Goal: Navigation & Orientation: Find specific page/section

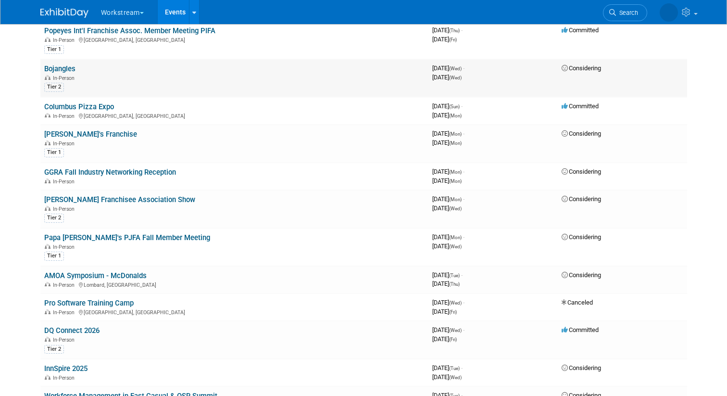
scroll to position [504, 0]
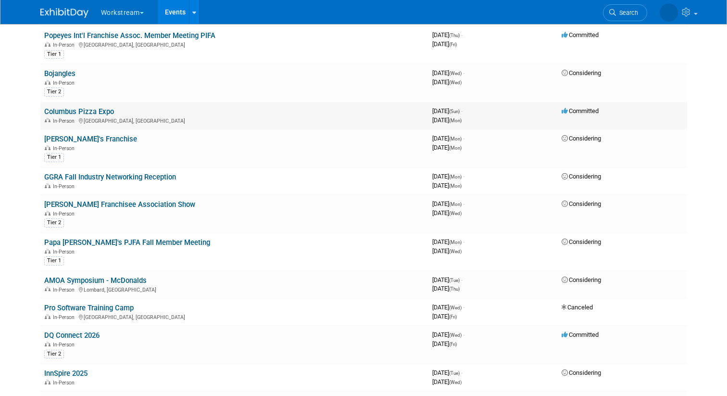
click at [223, 114] on td "Columbus Pizza Expo In-Person [GEOGRAPHIC_DATA], [GEOGRAPHIC_DATA]" at bounding box center [234, 115] width 388 height 27
click at [85, 115] on link "Columbus Pizza Expo" at bounding box center [79, 111] width 70 height 9
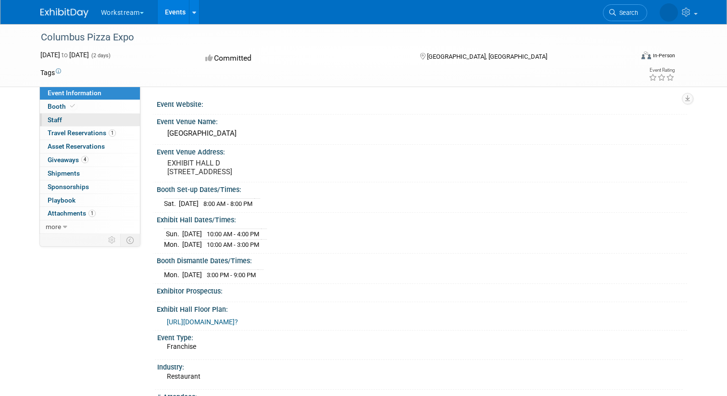
click at [100, 121] on link "0 Staff 0" at bounding box center [90, 120] width 100 height 13
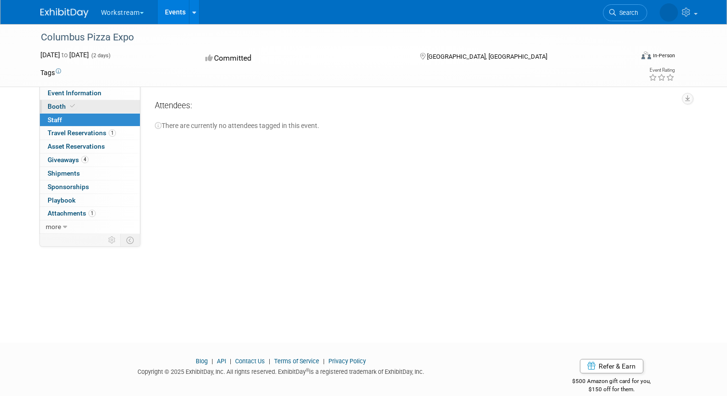
click at [100, 105] on link "Booth" at bounding box center [90, 106] width 100 height 13
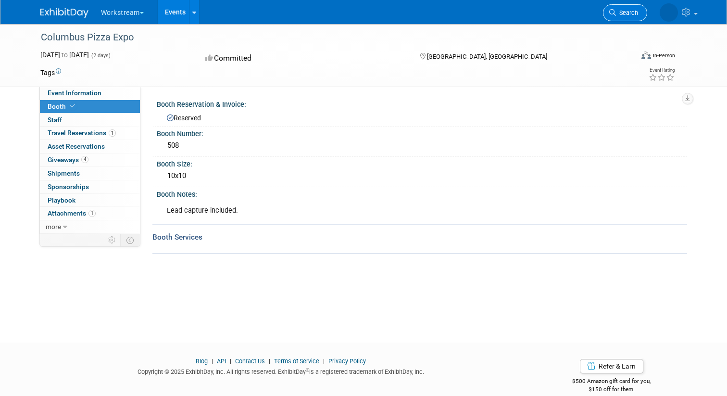
click at [628, 19] on link "Search" at bounding box center [625, 12] width 44 height 17
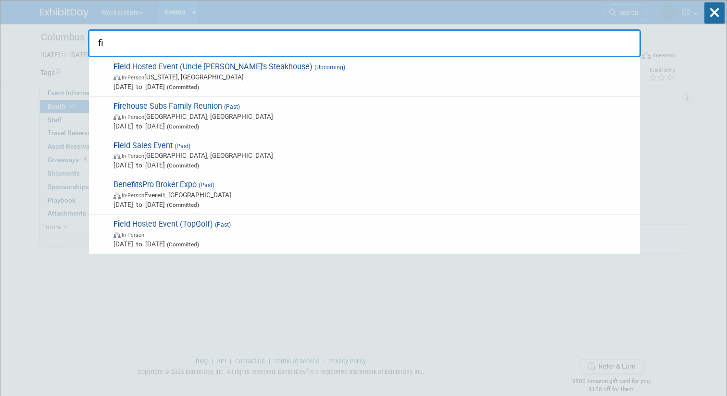
type input "f"
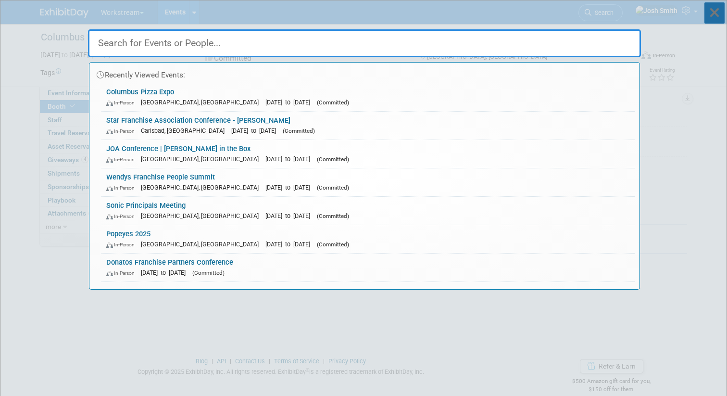
click at [721, 8] on icon at bounding box center [715, 12] width 20 height 21
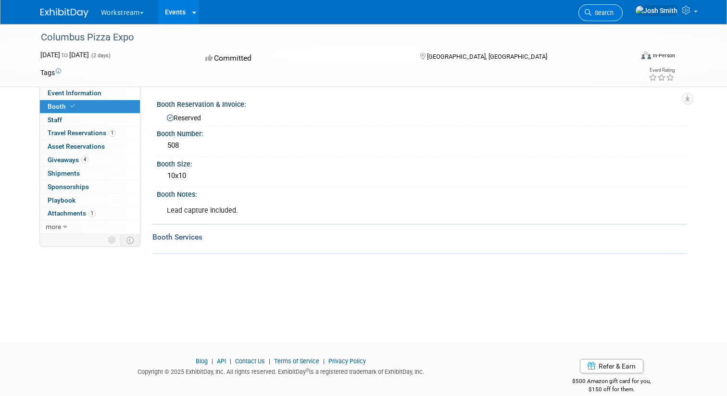
click at [614, 12] on span "Search" at bounding box center [603, 12] width 22 height 7
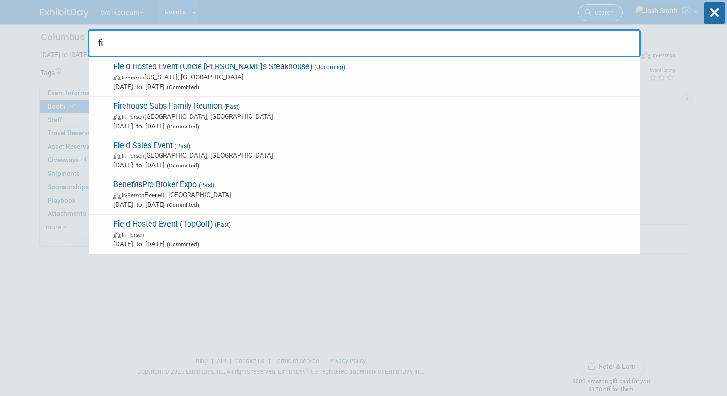
type input "f"
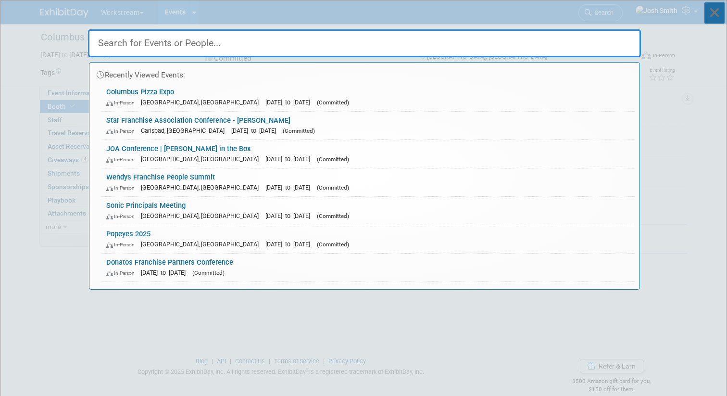
click at [715, 16] on icon at bounding box center [715, 12] width 20 height 21
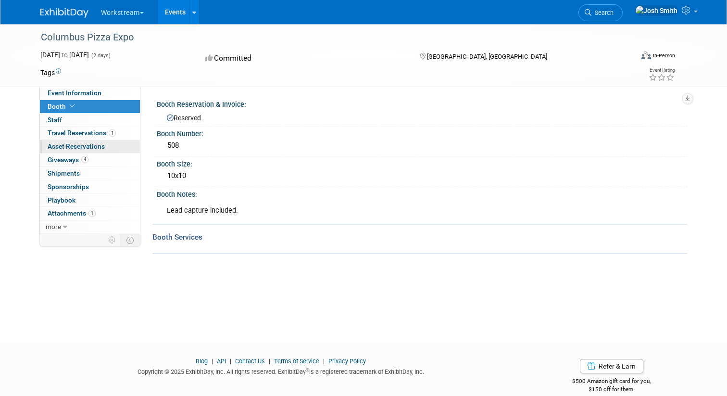
click at [74, 143] on span "Asset Reservations 0" at bounding box center [76, 146] width 57 height 8
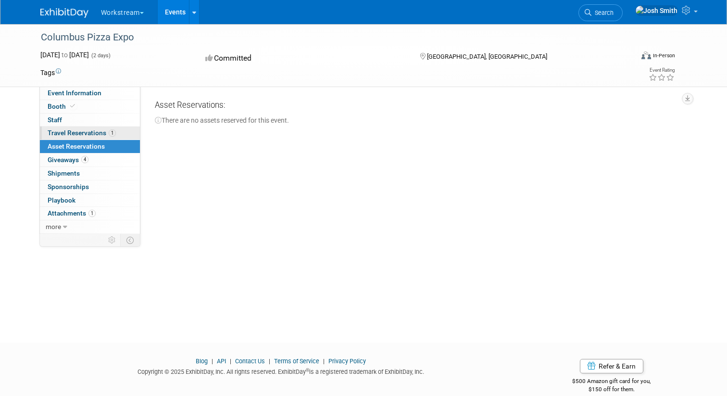
click at [76, 132] on span "Travel Reservations 1" at bounding box center [82, 133] width 68 height 8
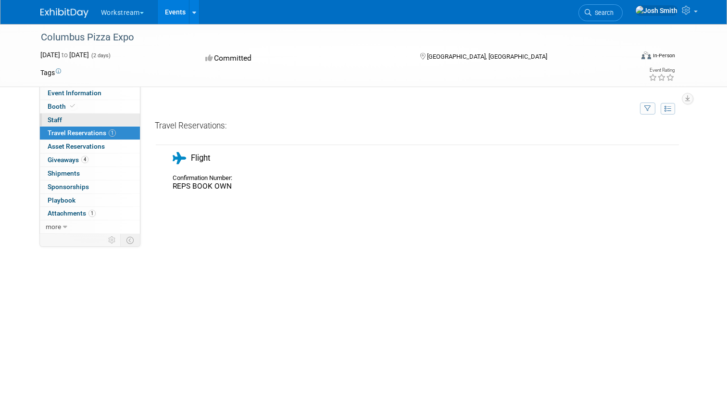
click at [73, 124] on link "0 Staff 0" at bounding box center [90, 120] width 100 height 13
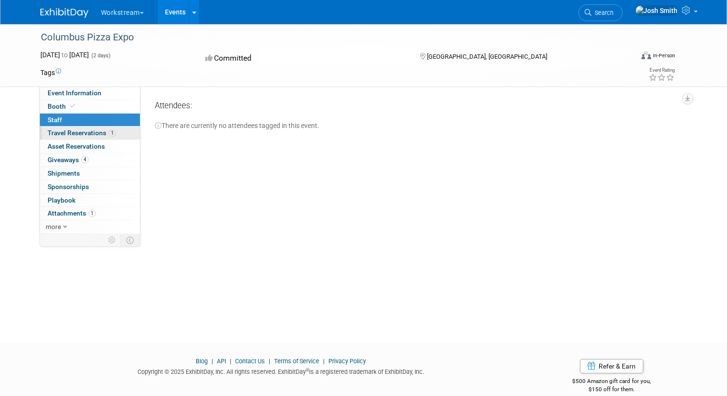
click at [69, 131] on span "Travel Reservations 1" at bounding box center [82, 133] width 68 height 8
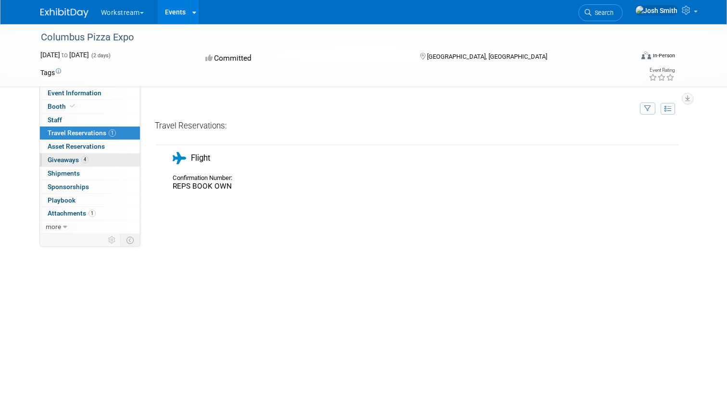
click at [70, 160] on span "Giveaways 4" at bounding box center [68, 160] width 41 height 8
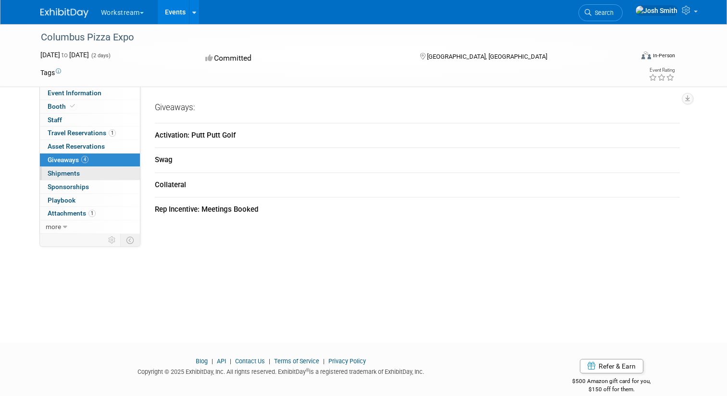
click at [67, 172] on span "Shipments 0" at bounding box center [64, 173] width 32 height 8
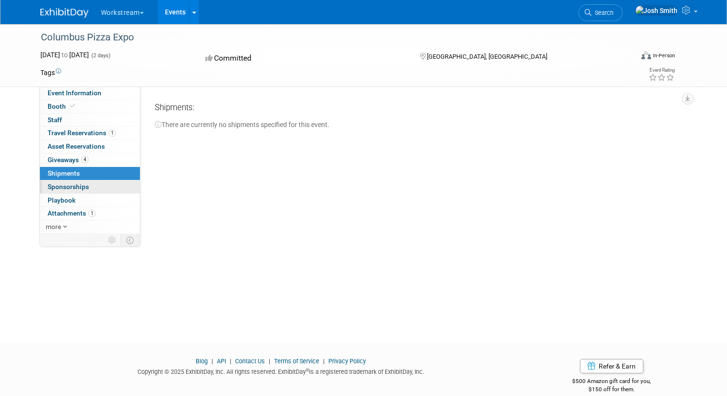
click at [67, 183] on span "Sponsorships 0" at bounding box center [68, 187] width 41 height 8
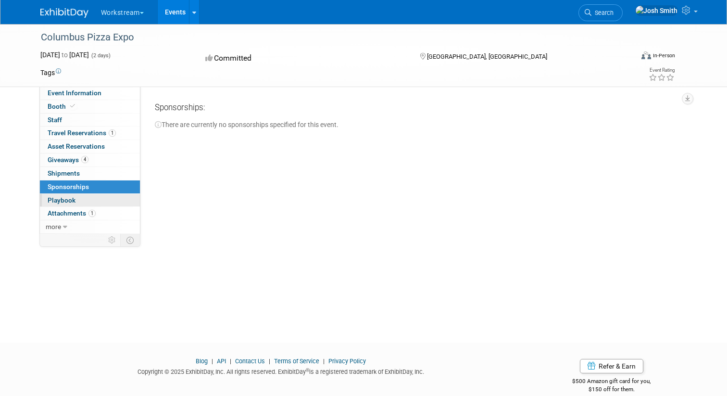
click at [67, 199] on span "Playbook 0" at bounding box center [62, 200] width 28 height 8
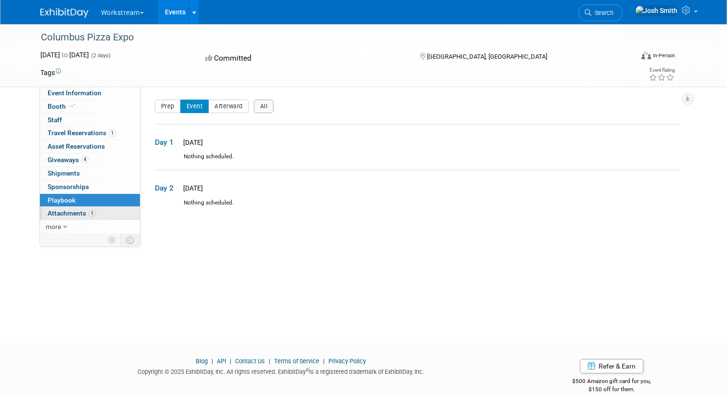
click at [67, 210] on span "Attachments 1" at bounding box center [72, 213] width 48 height 8
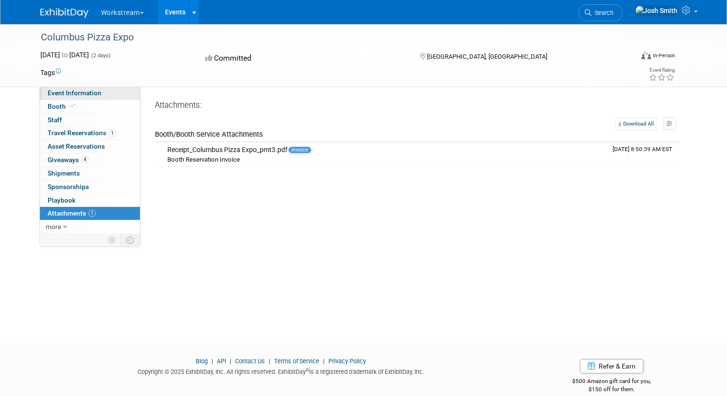
click at [88, 93] on span "Event Information" at bounding box center [75, 93] width 54 height 8
